Goal: Transaction & Acquisition: Download file/media

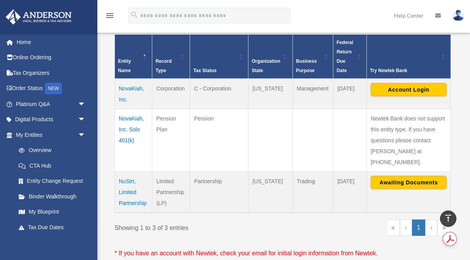
scroll to position [168, 0]
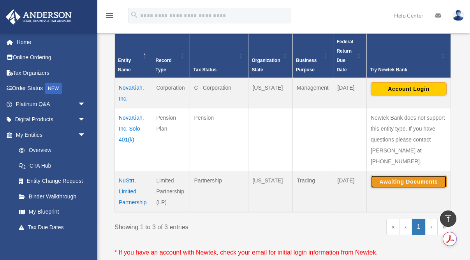
click at [402, 175] on button "Awaiting Documents" at bounding box center [409, 181] width 76 height 13
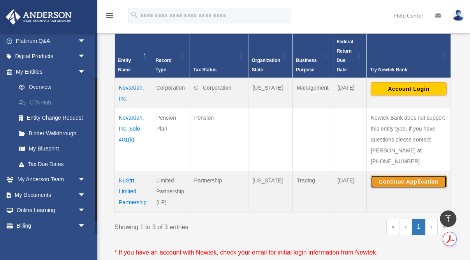
scroll to position [80, 0]
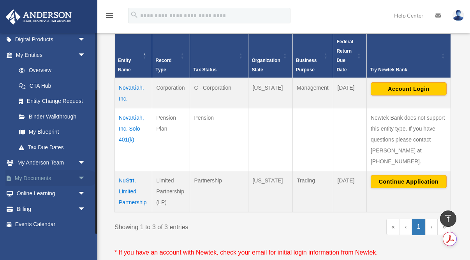
click at [82, 177] on span "arrow_drop_down" at bounding box center [86, 178] width 16 height 16
click at [31, 191] on link "Box" at bounding box center [54, 194] width 86 height 16
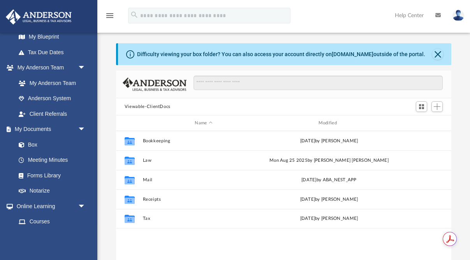
scroll to position [177, 0]
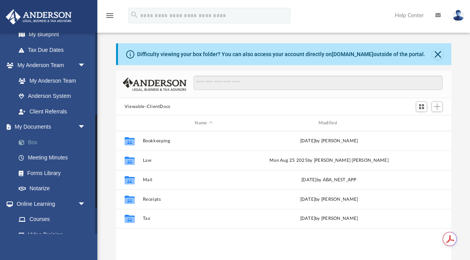
click at [31, 140] on link "Box" at bounding box center [54, 142] width 86 height 16
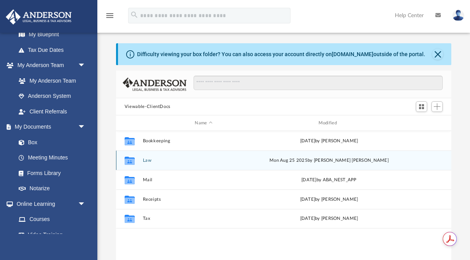
click at [130, 160] on icon "grid" at bounding box center [130, 161] width 10 height 6
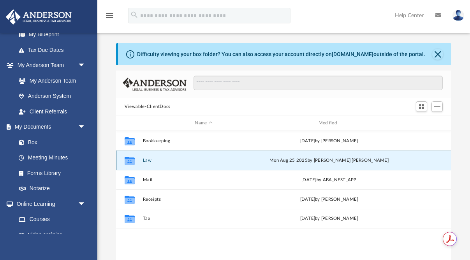
click at [130, 160] on icon "grid" at bounding box center [130, 161] width 10 height 6
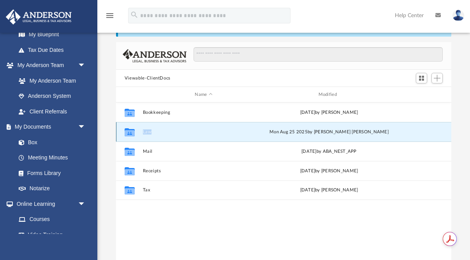
scroll to position [30, 0]
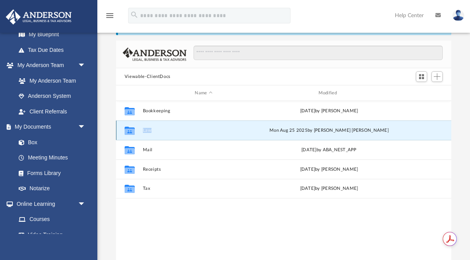
click at [147, 130] on button "Law" at bounding box center [203, 130] width 122 height 5
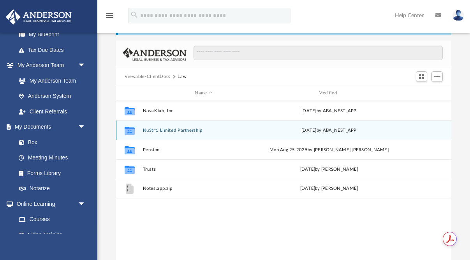
click at [147, 130] on button "NuStrt, Limited Partnership" at bounding box center [203, 130] width 122 height 5
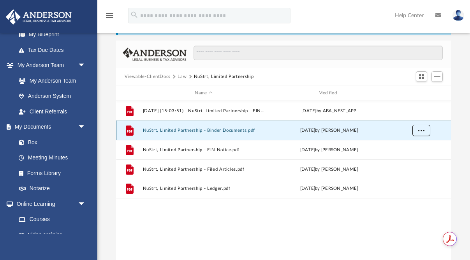
click at [421, 130] on span "More options" at bounding box center [421, 130] width 6 height 4
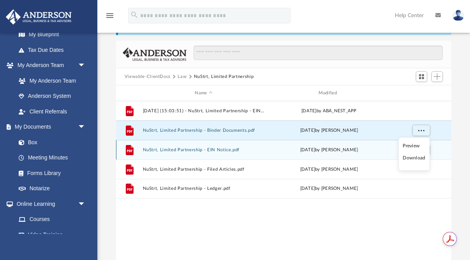
click at [385, 157] on div "File NuStrt, Limited Partnership - EIN Notice.pdf [DATE] by [PERSON_NAME]" at bounding box center [283, 149] width 335 height 19
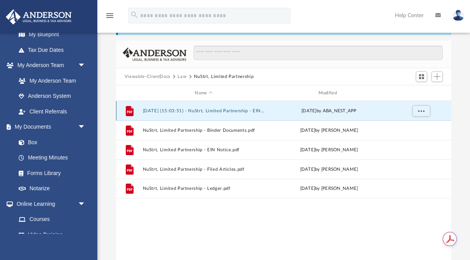
click at [242, 109] on button "[DATE] (15:03:51) - NuStrt, Limited Partnership - EIN Letter from IRS.pdf" at bounding box center [203, 110] width 122 height 5
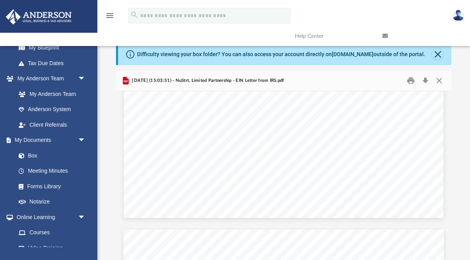
scroll to position [676, 0]
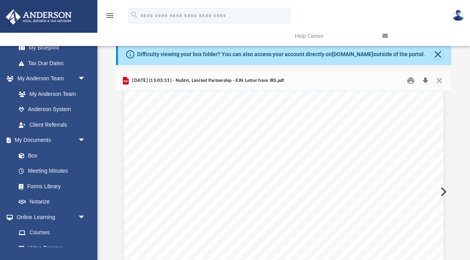
click at [427, 79] on button "Download" at bounding box center [425, 81] width 14 height 12
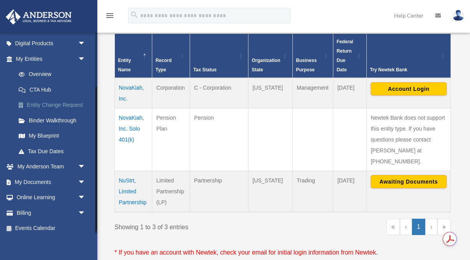
scroll to position [80, 0]
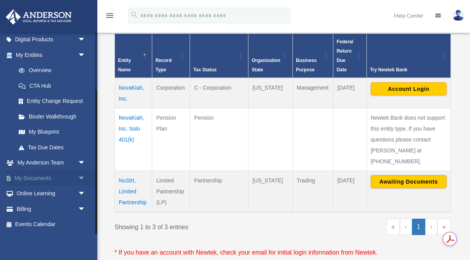
click at [82, 177] on span "arrow_drop_down" at bounding box center [86, 178] width 16 height 16
click at [36, 191] on link "Box" at bounding box center [54, 194] width 86 height 16
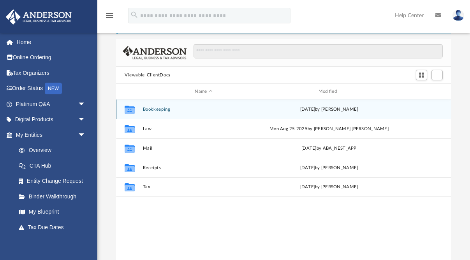
scroll to position [34, 0]
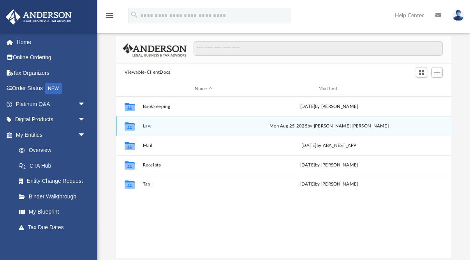
click at [150, 126] on button "Law" at bounding box center [203, 125] width 122 height 5
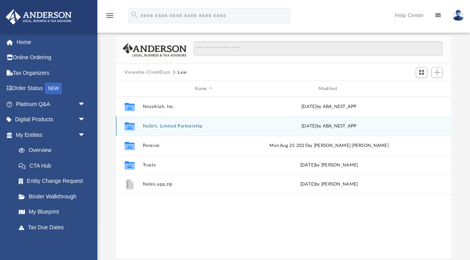
click at [150, 126] on button "NuStrt, Limited Partnership" at bounding box center [203, 125] width 122 height 5
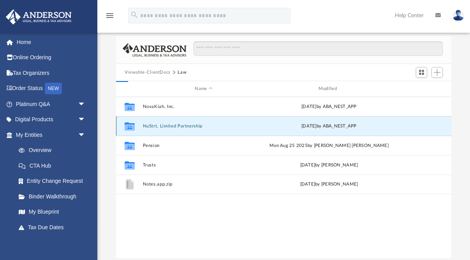
click at [150, 126] on button "NuStrt, Limited Partnership" at bounding box center [203, 125] width 122 height 5
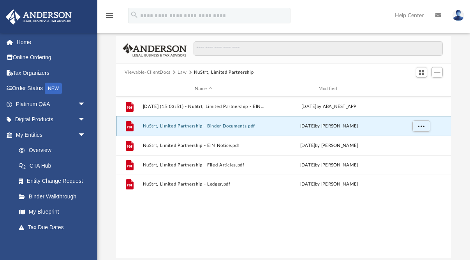
click at [150, 126] on button "NuStrt, Limited Partnership - Binder Documents.pdf" at bounding box center [203, 125] width 122 height 5
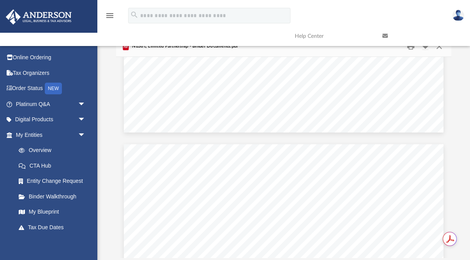
scroll to position [6722, 0]
